Goal: Ask a question

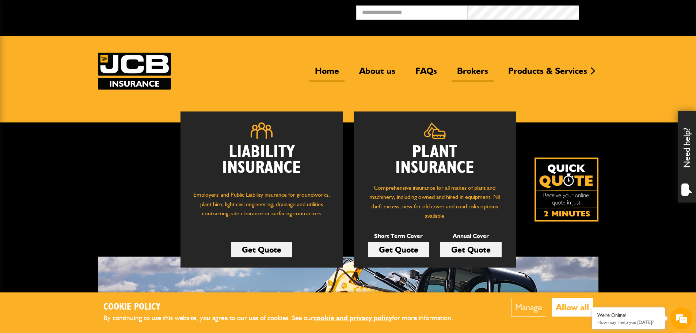
click at [472, 69] on link "Brokers" at bounding box center [473, 73] width 42 height 17
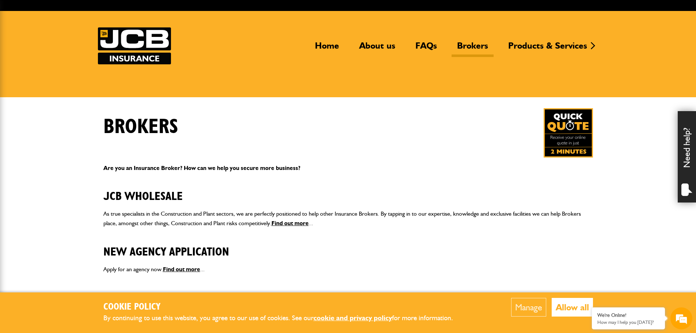
scroll to position [37, 0]
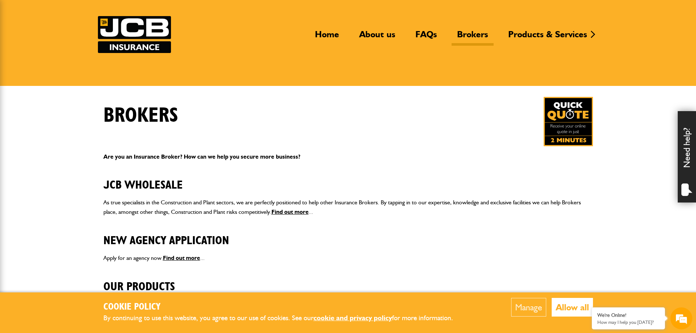
click at [559, 307] on button "Allow all" at bounding box center [572, 307] width 41 height 19
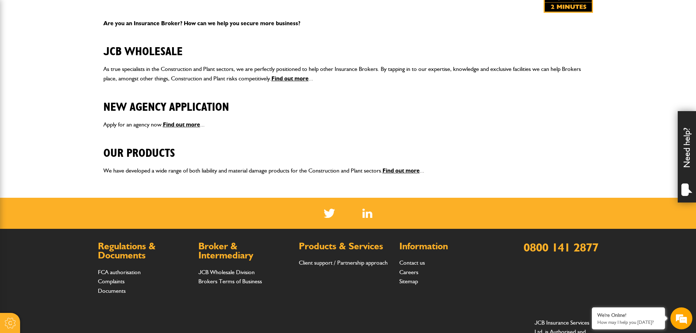
scroll to position [183, 0]
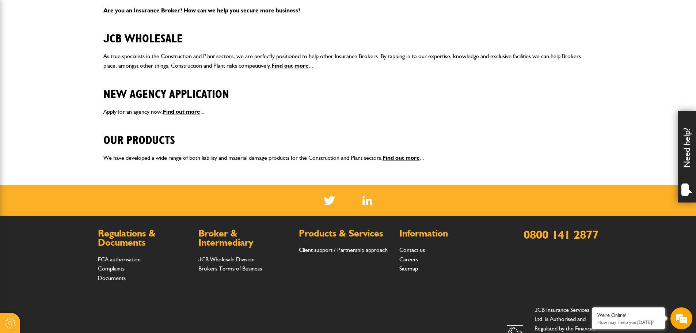
click at [219, 259] on link "JCB Wholesale Division" at bounding box center [226, 259] width 56 height 7
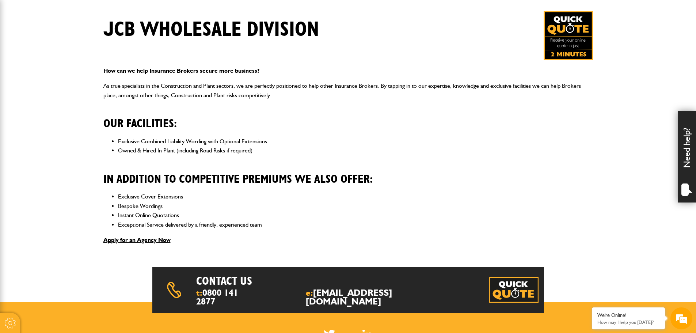
scroll to position [73, 0]
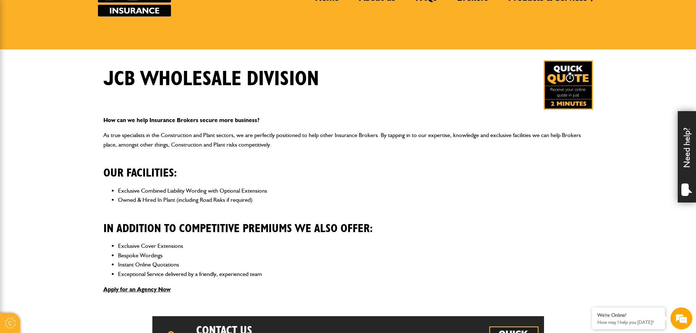
click at [570, 92] on img at bounding box center [568, 84] width 49 height 49
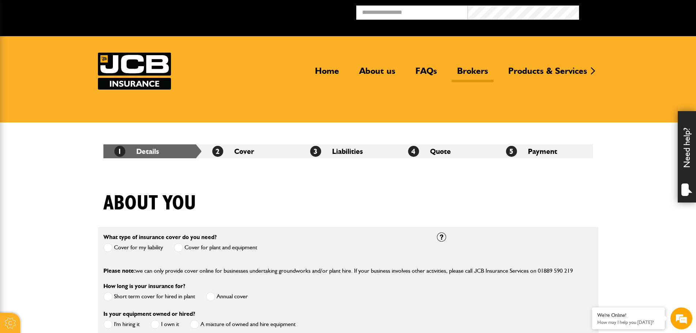
click at [473, 71] on link "Brokers" at bounding box center [473, 73] width 42 height 17
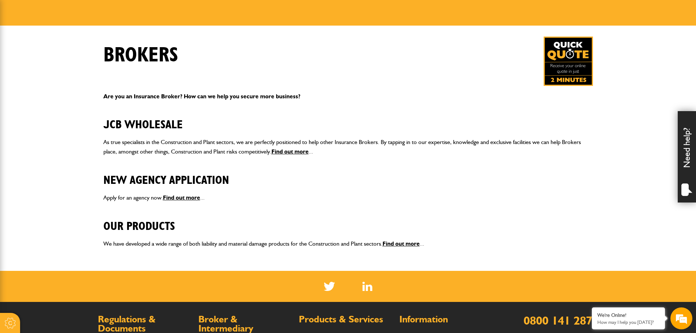
scroll to position [110, 0]
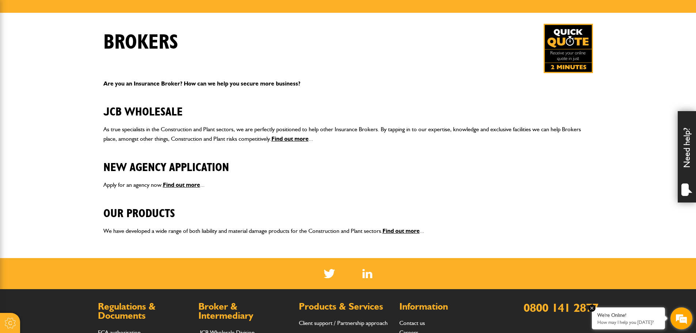
click at [625, 319] on p "How may I help you [DATE]?" at bounding box center [628, 321] width 62 height 5
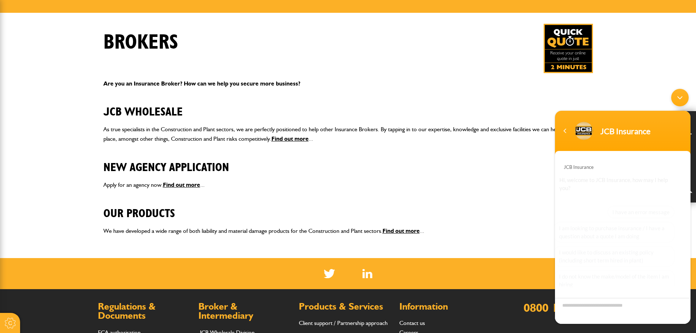
scroll to position [49, 0]
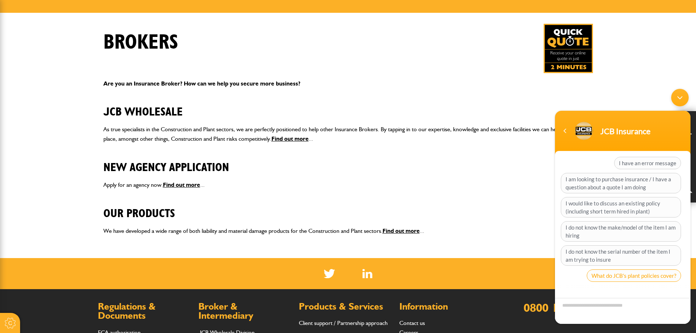
click at [619, 278] on span "What do JCB's plant policies cover?" at bounding box center [634, 275] width 94 height 12
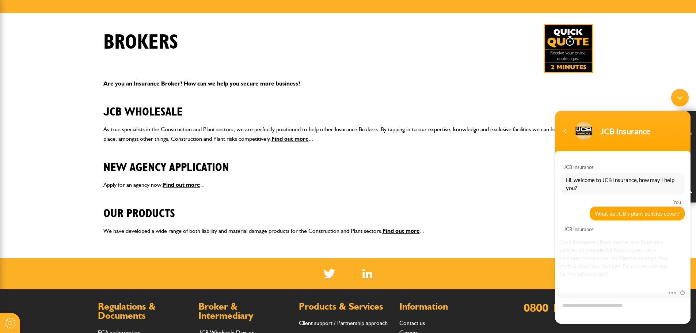
scroll to position [62, 0]
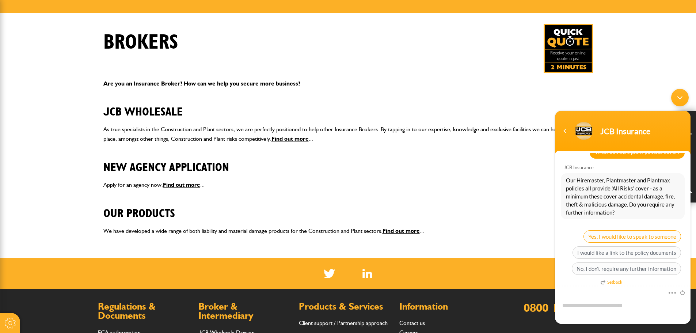
click at [627, 235] on span "Yes, I would like to speak to someone" at bounding box center [632, 236] width 98 height 12
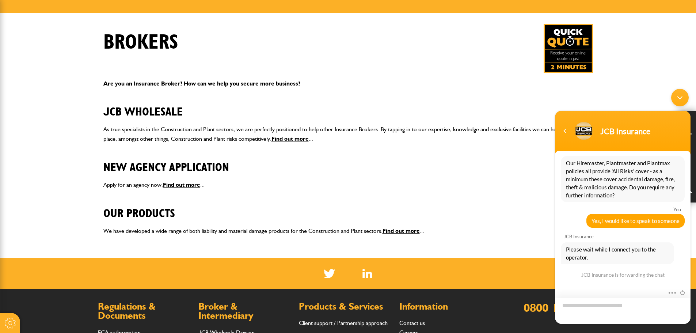
scroll to position [93, 0]
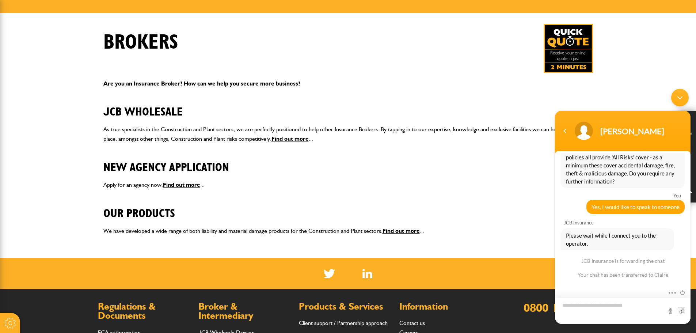
click at [588, 312] on textarea "Type your message and hit 'Enter'" at bounding box center [623, 311] width 136 height 26
type textarea "**********"
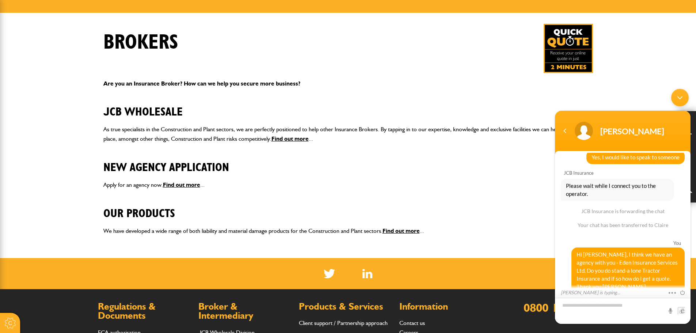
scroll to position [184, 0]
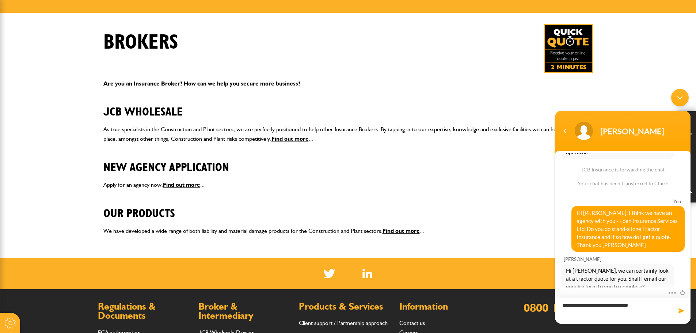
type textarea "**********"
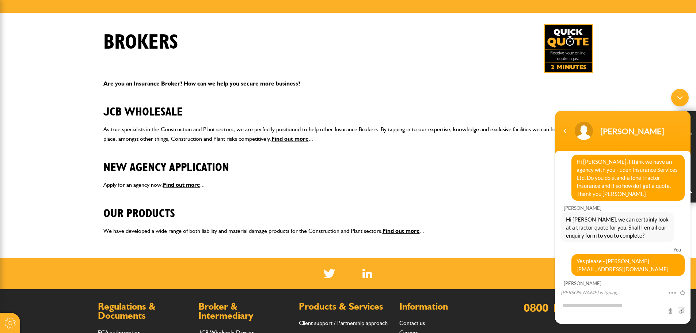
scroll to position [251, 0]
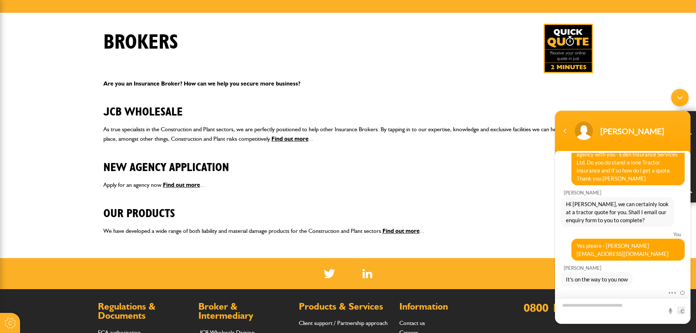
click at [606, 308] on textarea "Type your message and hit 'Enter'" at bounding box center [623, 311] width 136 height 26
type textarea "**********"
click at [682, 309] on span at bounding box center [681, 310] width 7 height 7
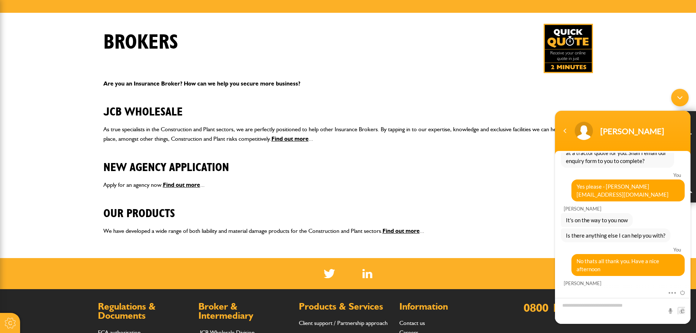
scroll to position [393, 0]
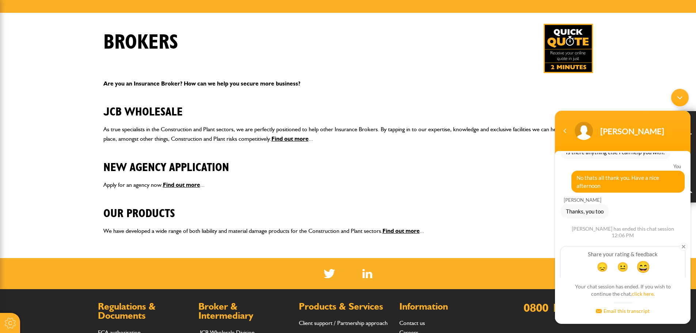
click at [648, 259] on span "😄" at bounding box center [643, 266] width 14 height 14
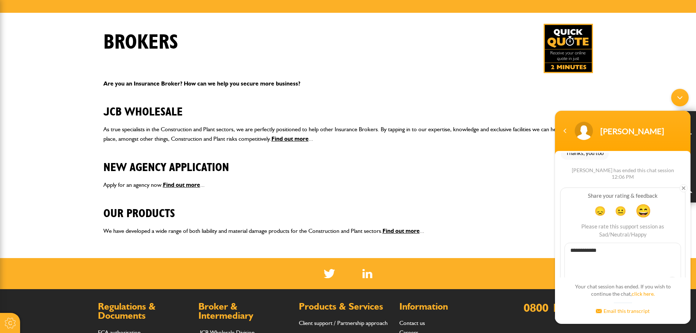
type textarea "**********"
click at [669, 277] on span at bounding box center [672, 282] width 11 height 11
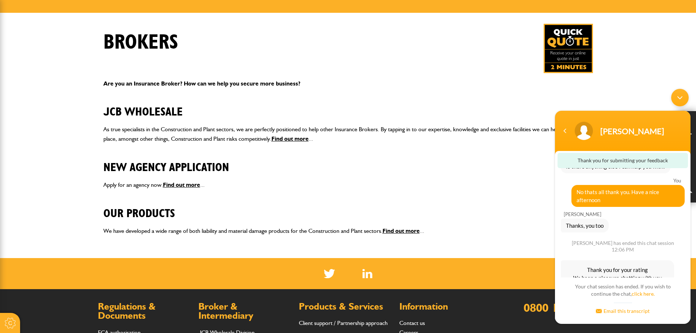
scroll to position [392, 0]
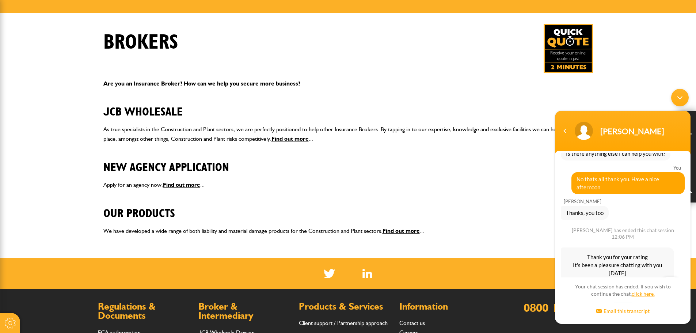
click at [643, 293] on link "click here." at bounding box center [643, 293] width 23 height 6
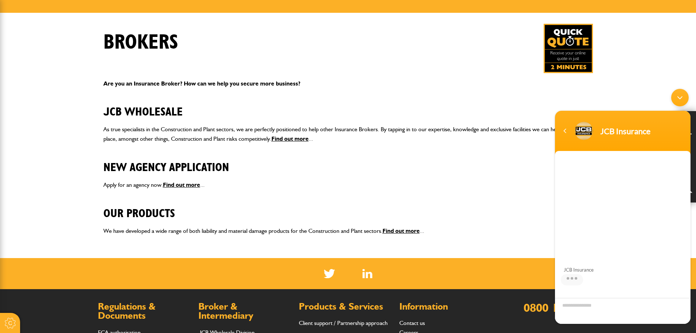
click at [680, 95] on div "Minimize live chat window" at bounding box center [680, 98] width 18 height 18
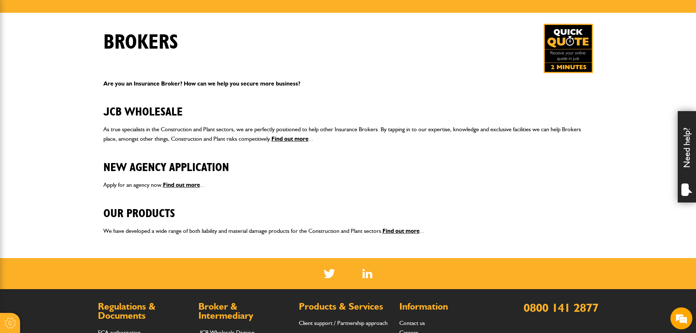
scroll to position [49, 0]
drag, startPoint x: 683, startPoint y: 321, endPoint x: 131, endPoint y: 63, distance: 609.2
click at [683, 321] on em at bounding box center [681, 318] width 20 height 20
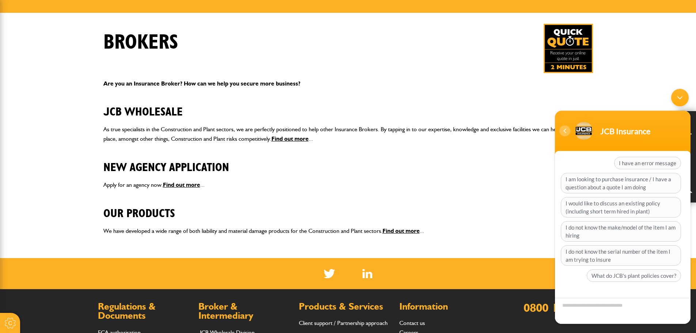
click at [564, 132] on div "Navigation go back" at bounding box center [564, 130] width 11 height 11
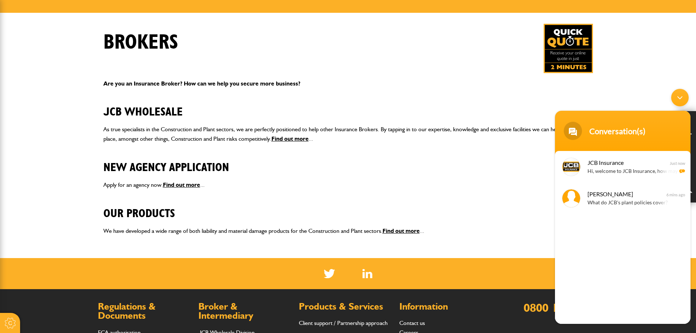
drag, startPoint x: 682, startPoint y: 95, endPoint x: 1233, endPoint y: 180, distance: 557.8
click at [682, 95] on div "Minimize live chat window" at bounding box center [680, 98] width 18 height 18
